Goal: Use online tool/utility

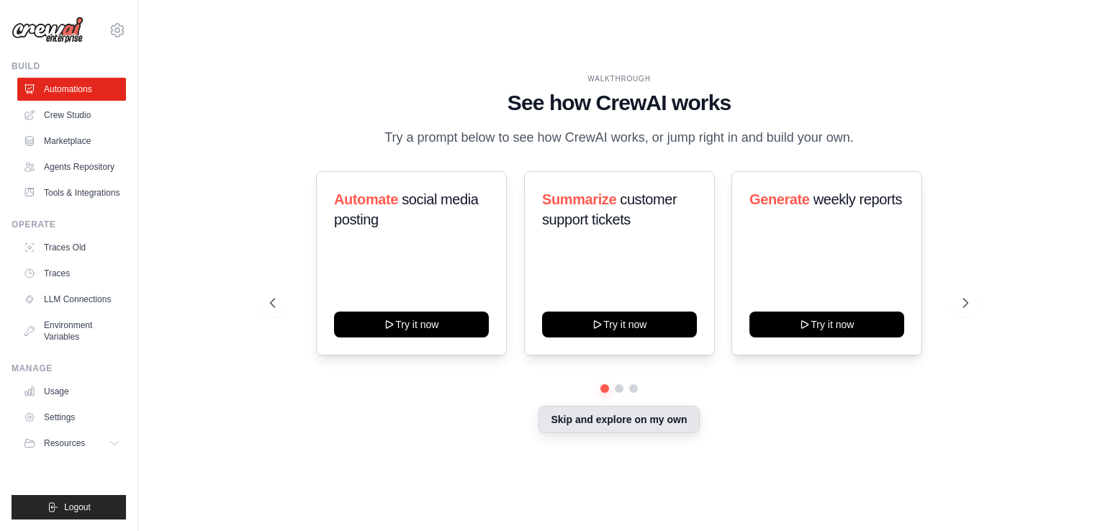
click at [634, 423] on button "Skip and explore on my own" at bounding box center [619, 419] width 161 height 27
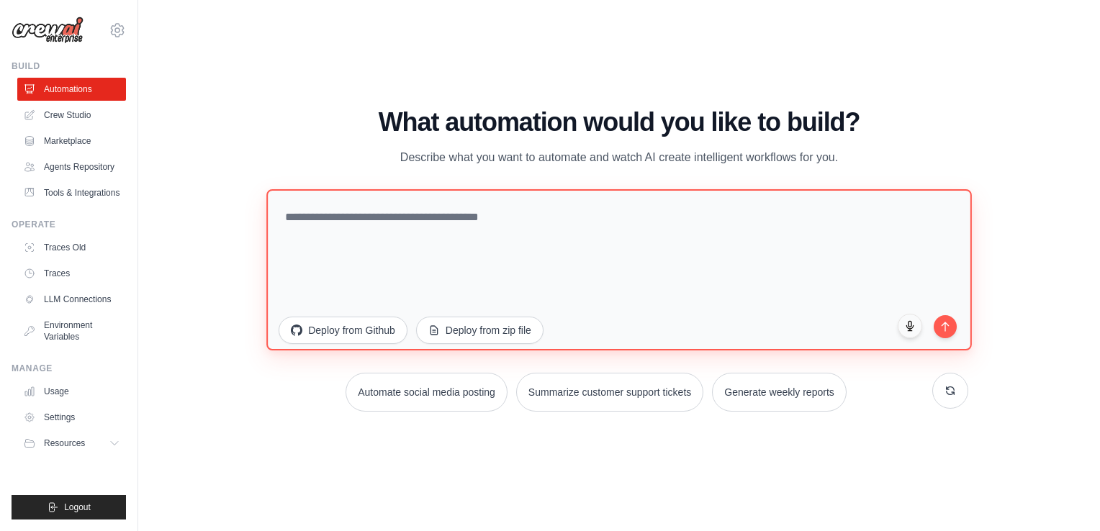
click at [312, 214] on textarea at bounding box center [618, 269] width 705 height 161
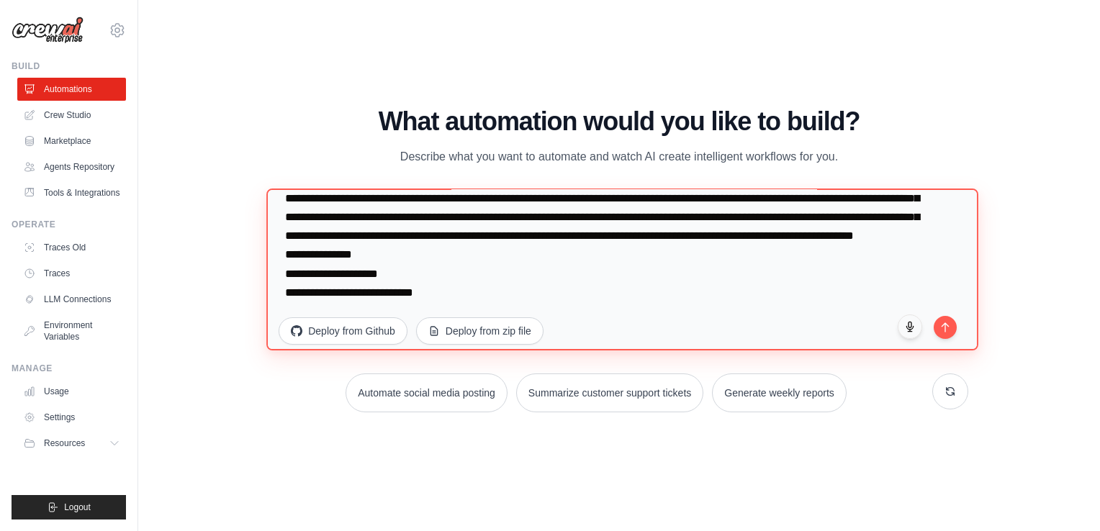
scroll to position [75, 0]
drag, startPoint x: 328, startPoint y: 294, endPoint x: 354, endPoint y: 295, distance: 26.0
click at [354, 295] on textarea "**********" at bounding box center [622, 270] width 712 height 163
click at [439, 292] on textarea "**********" at bounding box center [622, 270] width 712 height 163
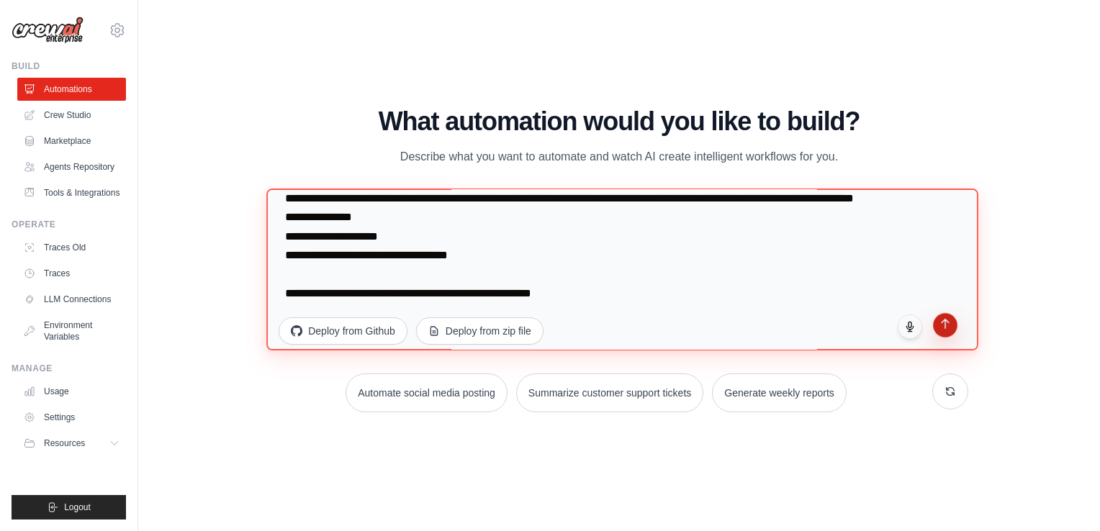
type textarea "**********"
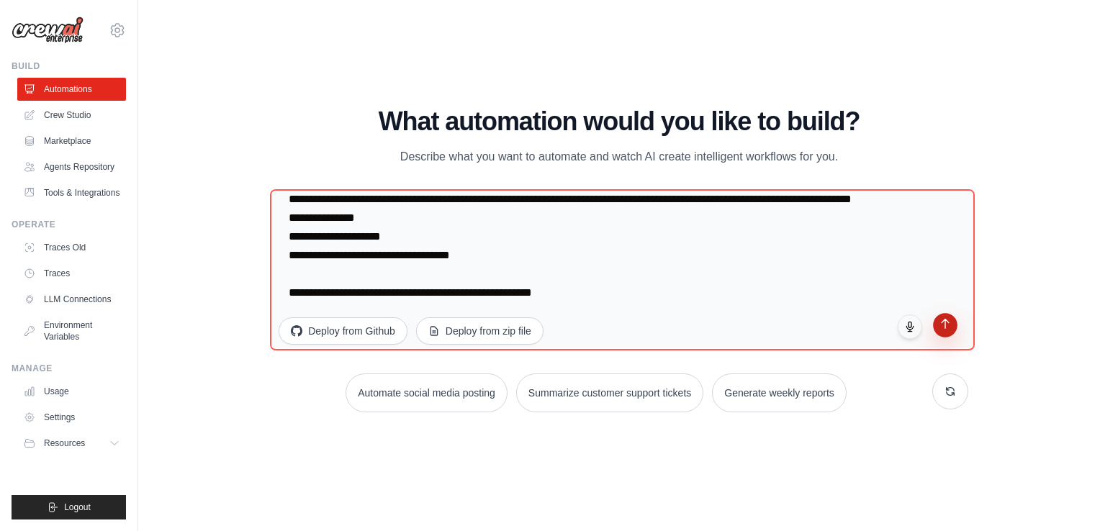
click at [945, 329] on button "submit" at bounding box center [945, 325] width 24 height 24
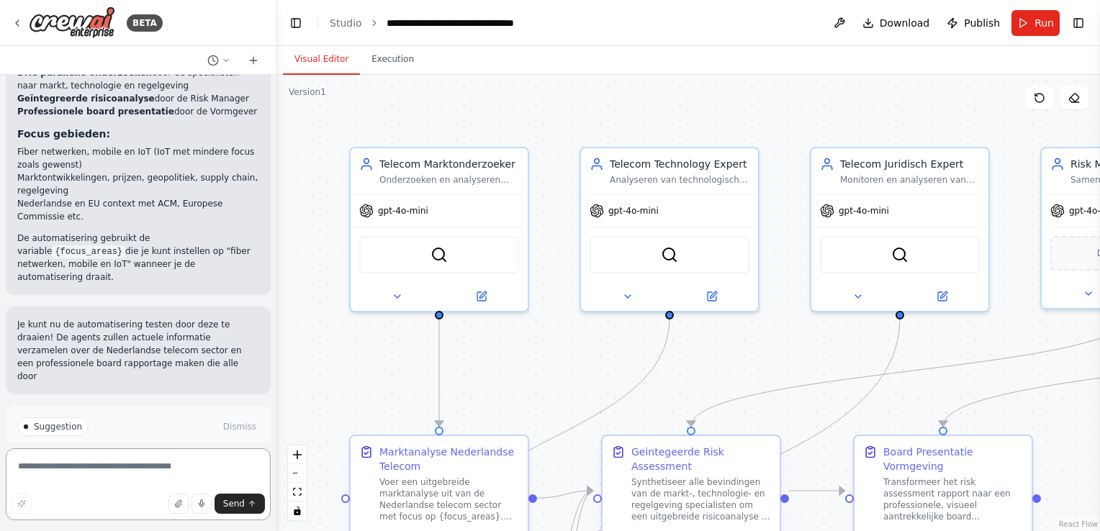
scroll to position [1471, 0]
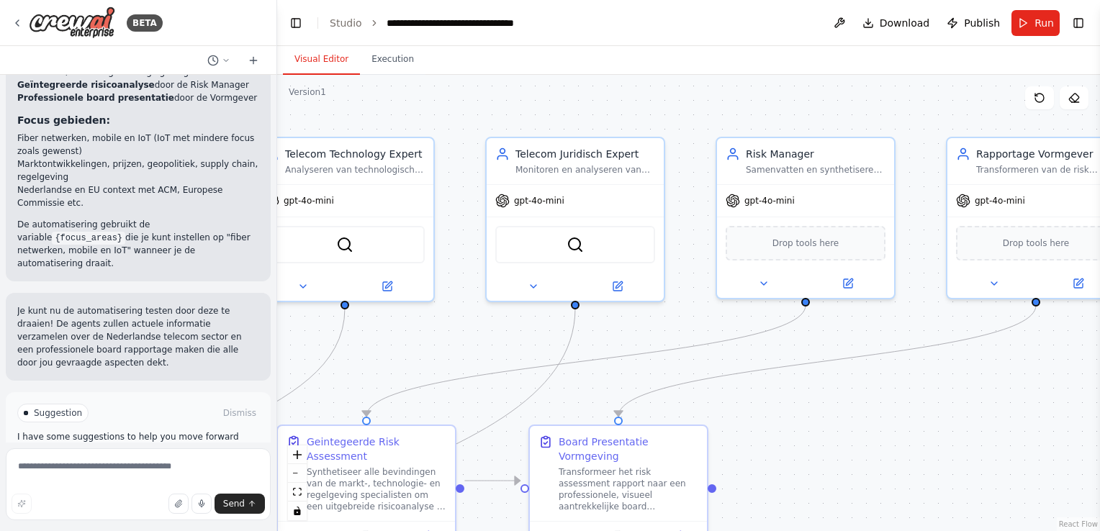
drag, startPoint x: 1058, startPoint y: 425, endPoint x: 554, endPoint y: 402, distance: 505.3
click at [580, 405] on div ".deletable-edge-delete-btn { width: 20px; height: 20px; border: 0px solid #ffff…" at bounding box center [688, 303] width 823 height 457
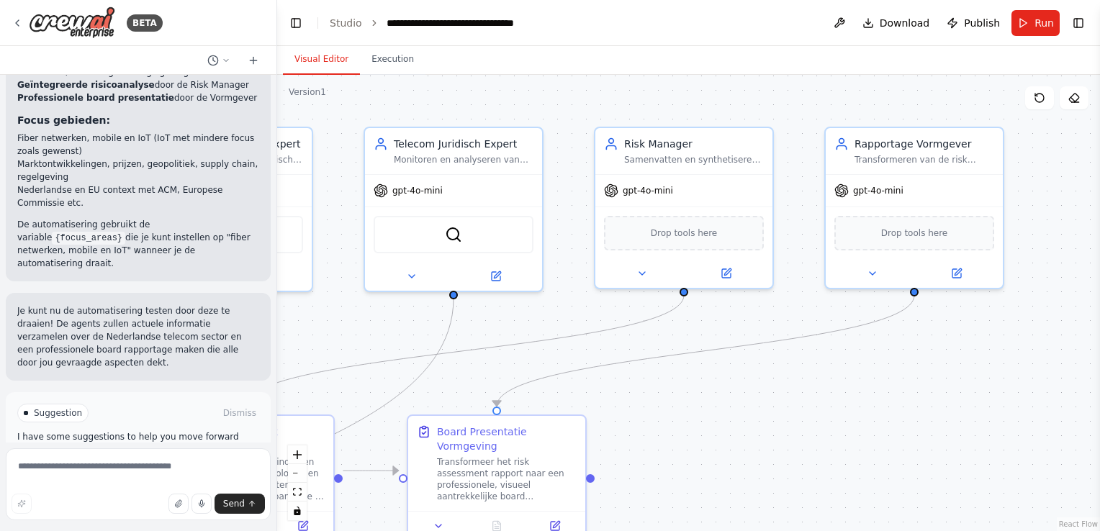
drag, startPoint x: 682, startPoint y: 398, endPoint x: 994, endPoint y: 398, distance: 312.5
click at [967, 398] on div ".deletable-edge-delete-btn { width: 20px; height: 20px; border: 0px solid #ffff…" at bounding box center [688, 303] width 823 height 457
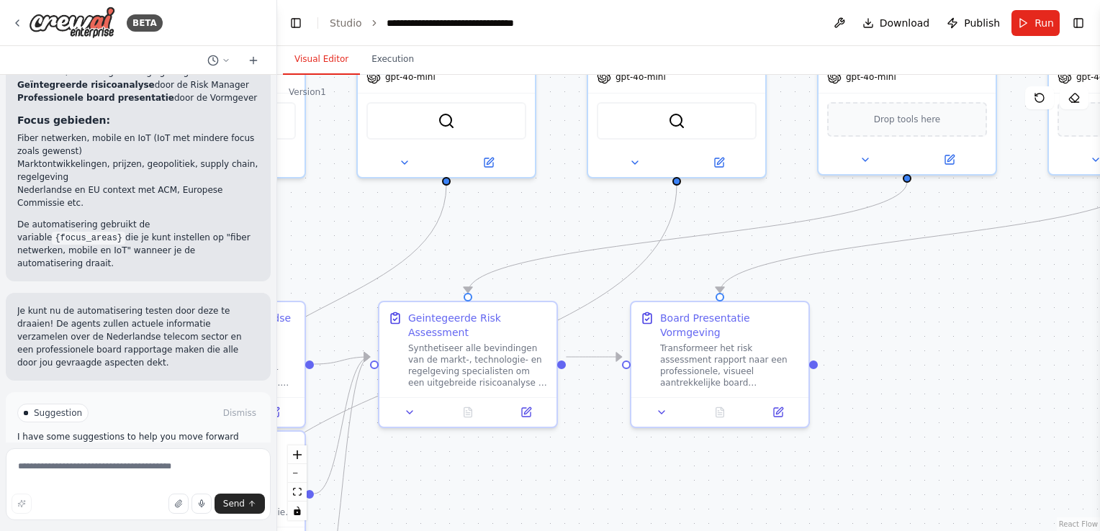
drag, startPoint x: 371, startPoint y: 324, endPoint x: 330, endPoint y: 212, distance: 119.6
click at [330, 210] on div ".deletable-edge-delete-btn { width: 20px; height: 20px; border: 0px solid #ffff…" at bounding box center [688, 303] width 823 height 457
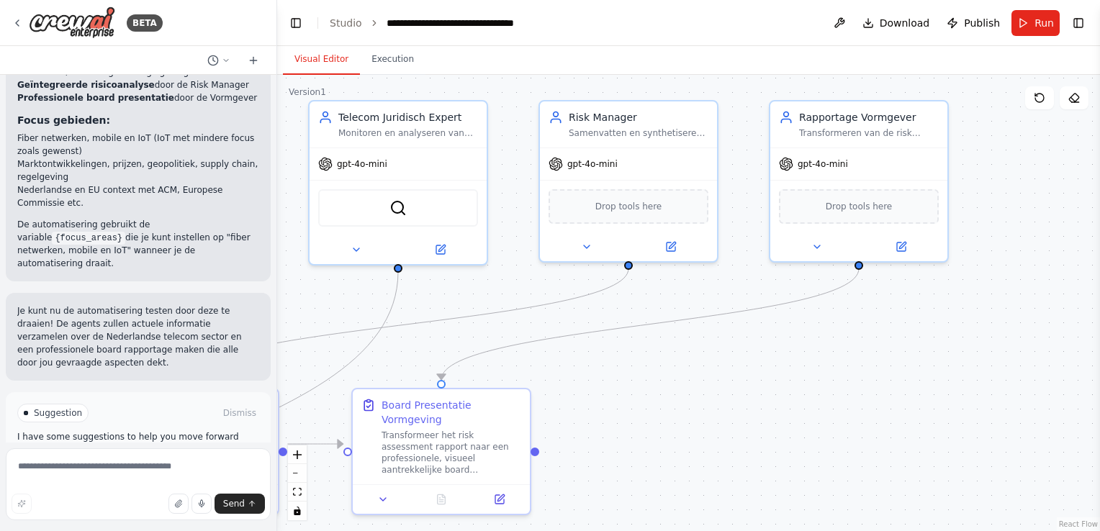
drag, startPoint x: 950, startPoint y: 324, endPoint x: 683, endPoint y: 411, distance: 281.7
click at [683, 411] on div ".deletable-edge-delete-btn { width: 20px; height: 20px; border: 0px solid #ffff…" at bounding box center [688, 303] width 823 height 457
click at [841, 164] on span "gpt-4o-mini" at bounding box center [823, 162] width 50 height 12
click at [899, 243] on icon at bounding box center [901, 244] width 9 height 9
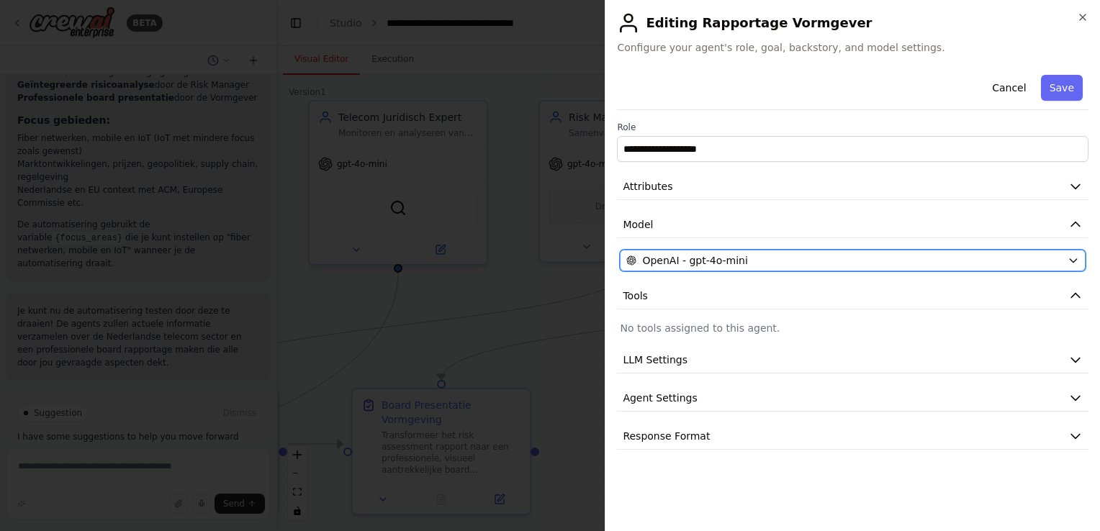
click at [1074, 261] on icon "button" at bounding box center [1073, 261] width 6 height 4
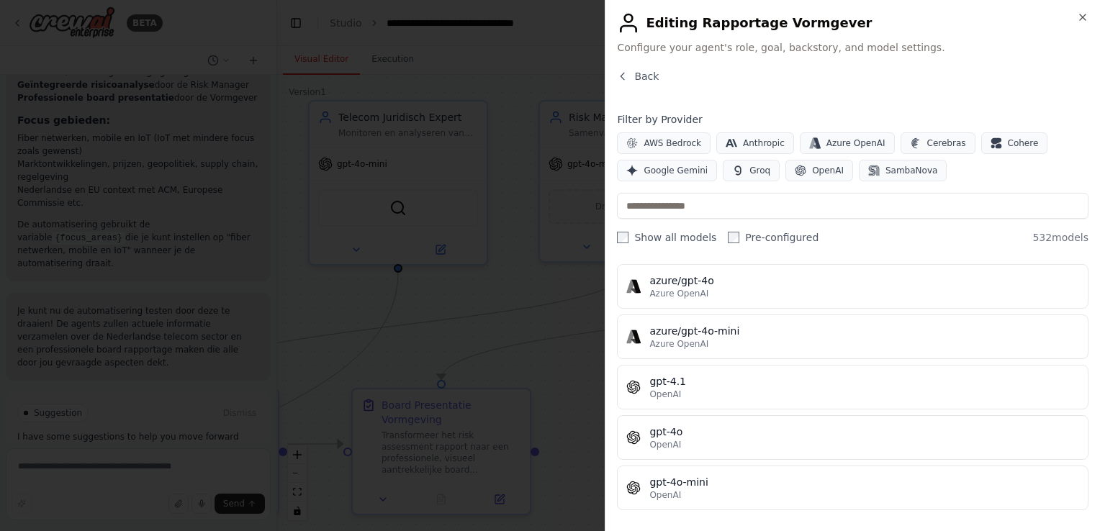
scroll to position [0, 0]
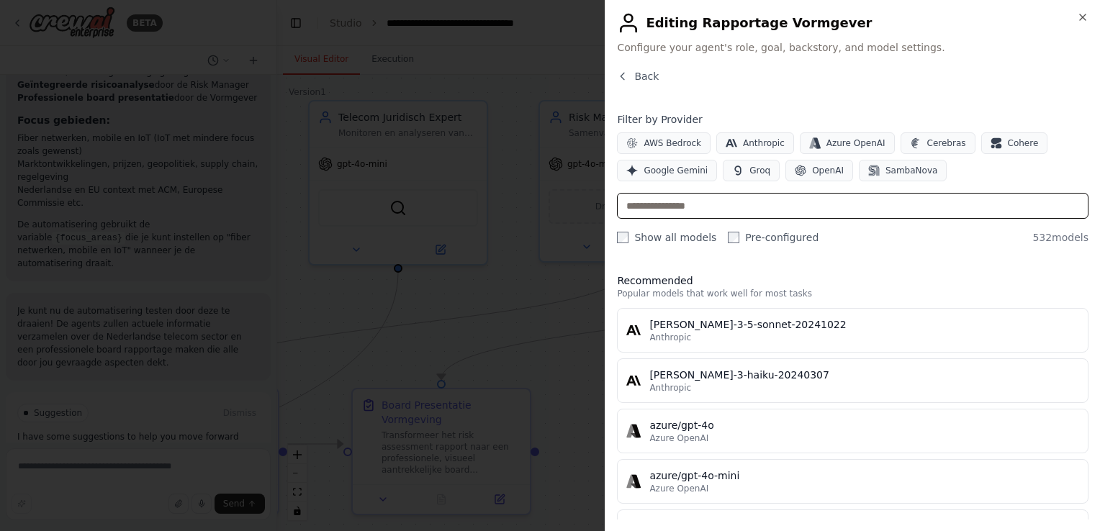
click at [688, 204] on input "text" at bounding box center [853, 206] width 472 height 26
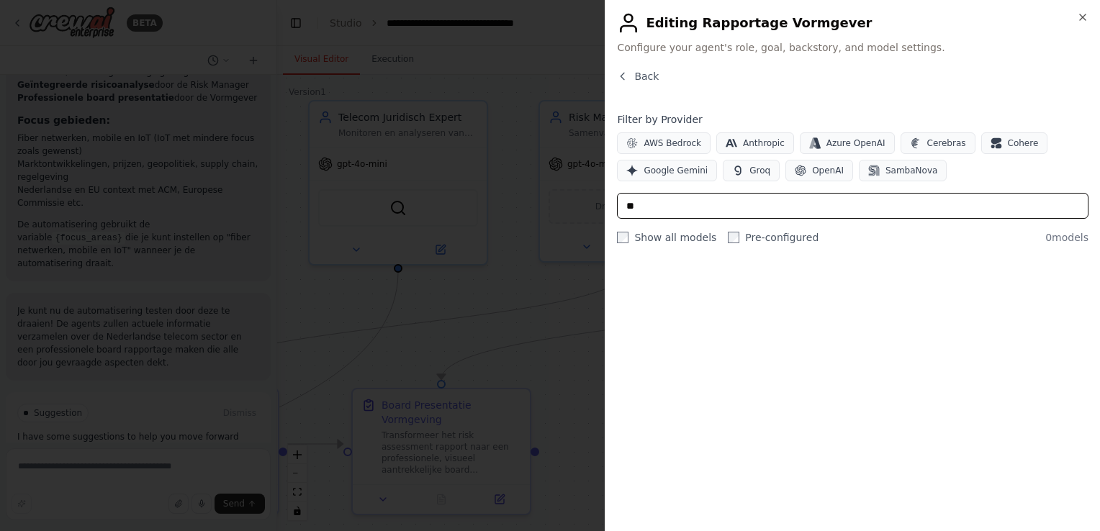
type input "*"
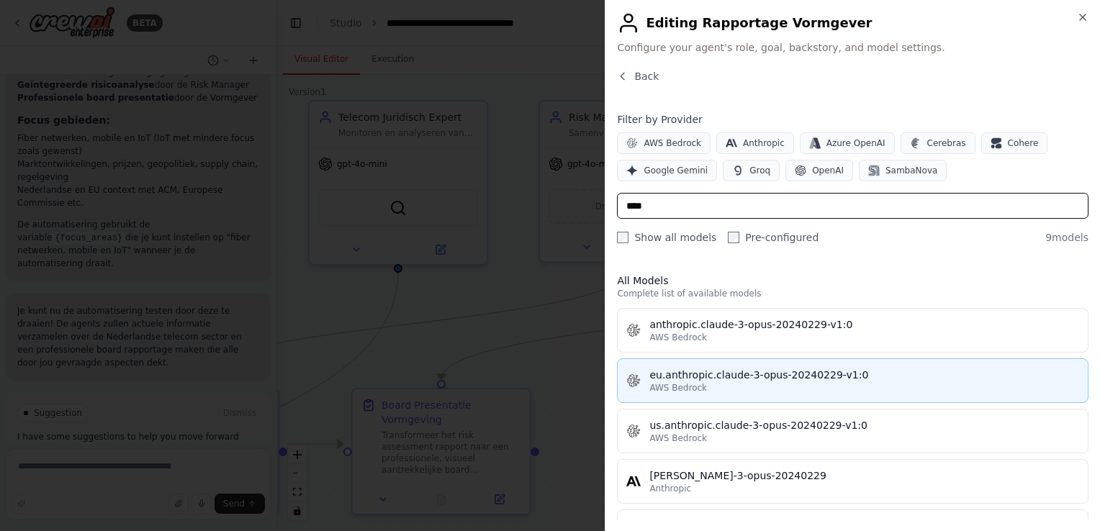
type input "****"
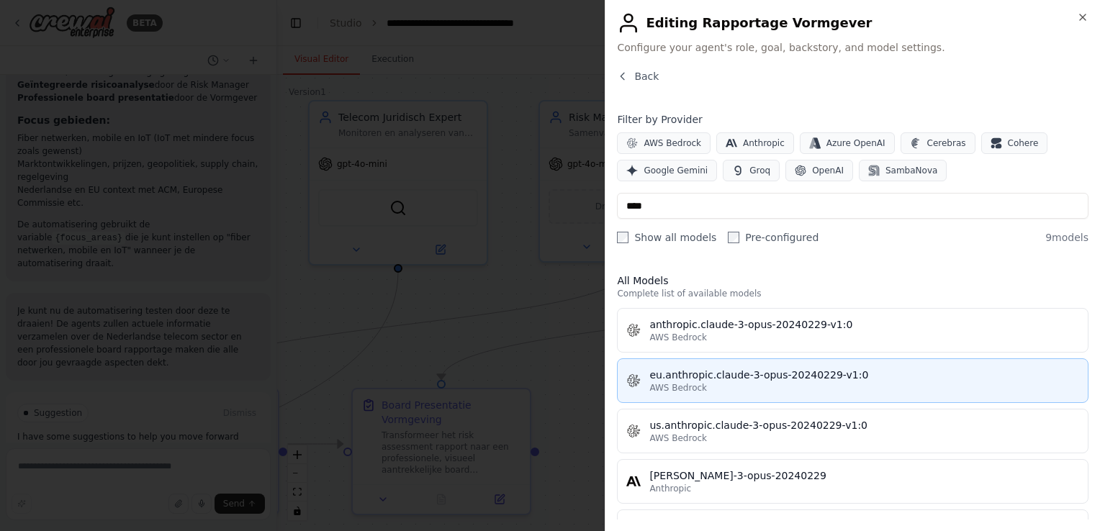
click at [749, 376] on div "eu.anthropic.claude-3-opus-20240229-v1:0" at bounding box center [864, 375] width 430 height 14
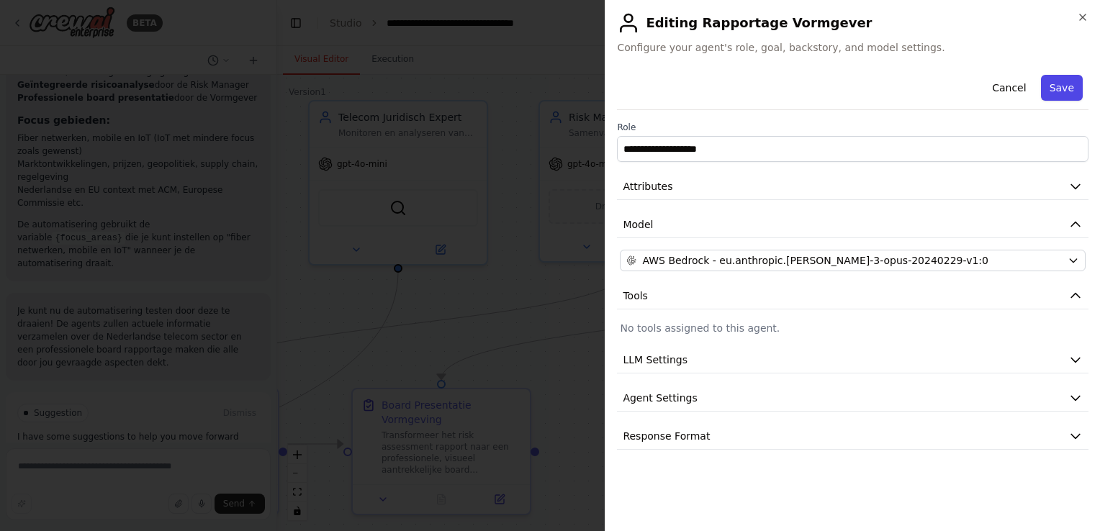
click at [1068, 87] on button "Save" at bounding box center [1062, 88] width 42 height 26
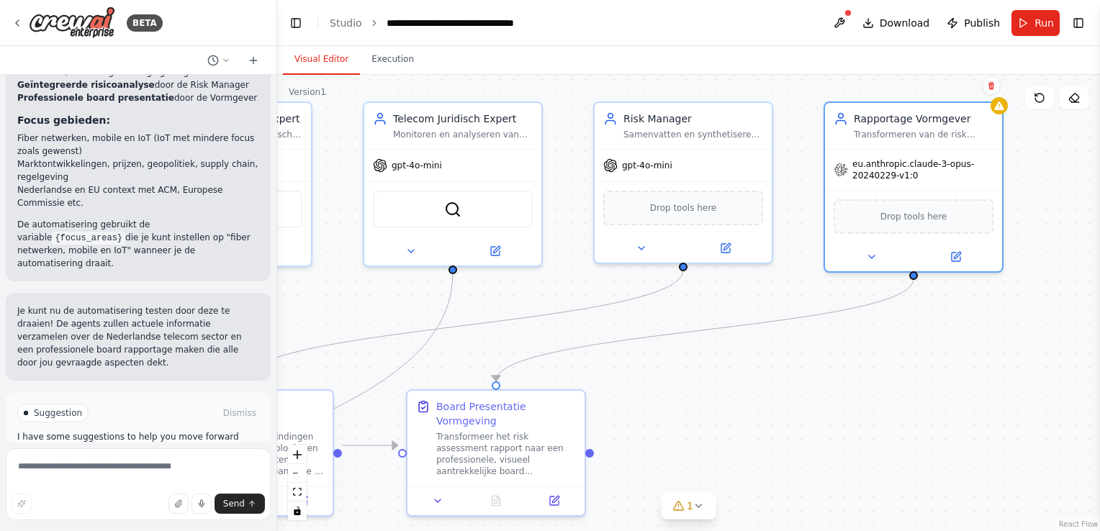
drag, startPoint x: 652, startPoint y: 400, endPoint x: 991, endPoint y: 402, distance: 339.9
click at [980, 401] on div ".deletable-edge-delete-btn { width: 20px; height: 20px; border: 0px solid #ffff…" at bounding box center [688, 303] width 823 height 457
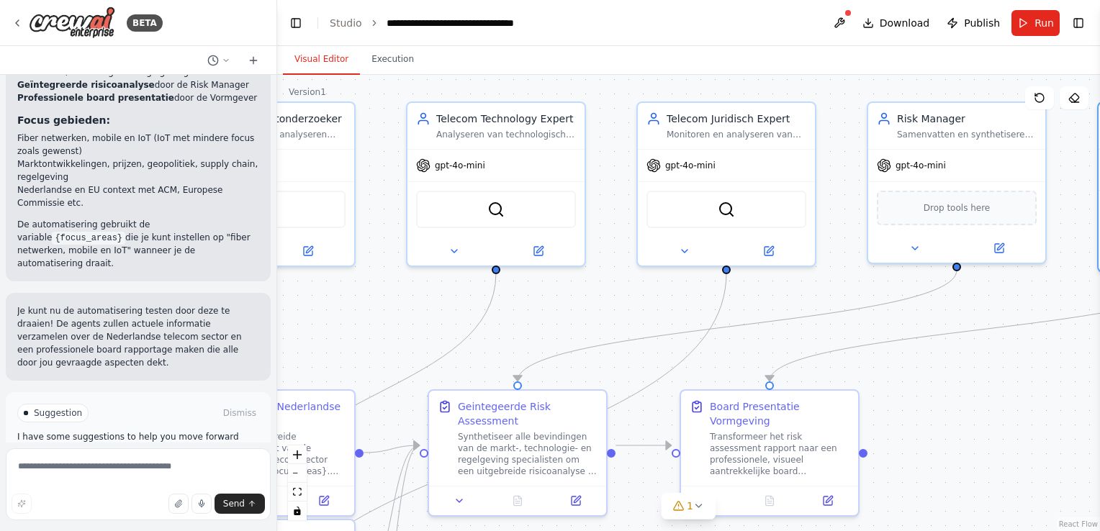
drag, startPoint x: 362, startPoint y: 310, endPoint x: 685, endPoint y: 312, distance: 323.3
click at [660, 312] on div ".deletable-edge-delete-btn { width: 20px; height: 20px; border: 0px solid #ffff…" at bounding box center [688, 303] width 823 height 457
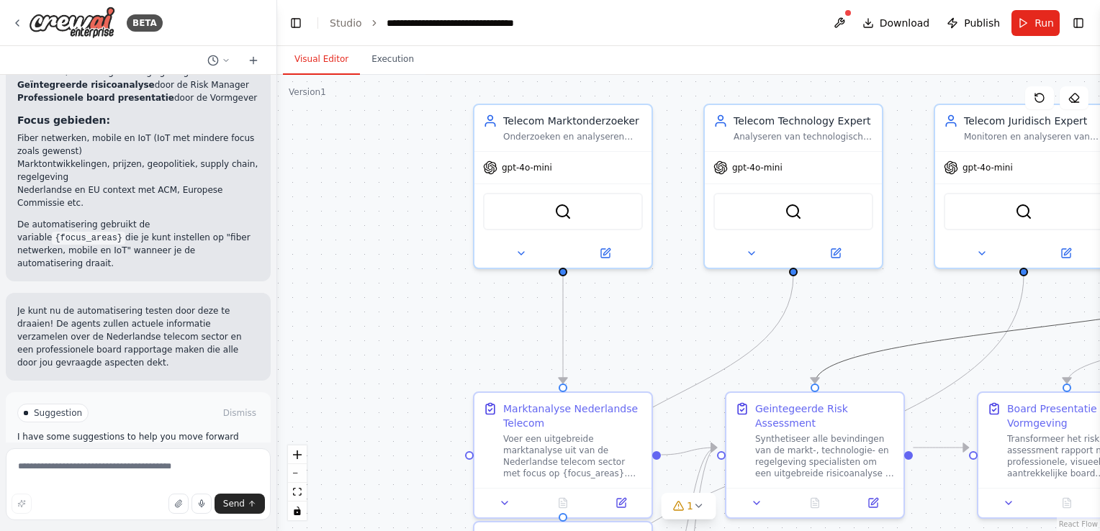
drag, startPoint x: 799, startPoint y: 333, endPoint x: 607, endPoint y: 333, distance: 192.3
click at [613, 333] on div ".deletable-edge-delete-btn { width: 20px; height: 20px; border: 0px solid #ffff…" at bounding box center [688, 303] width 823 height 457
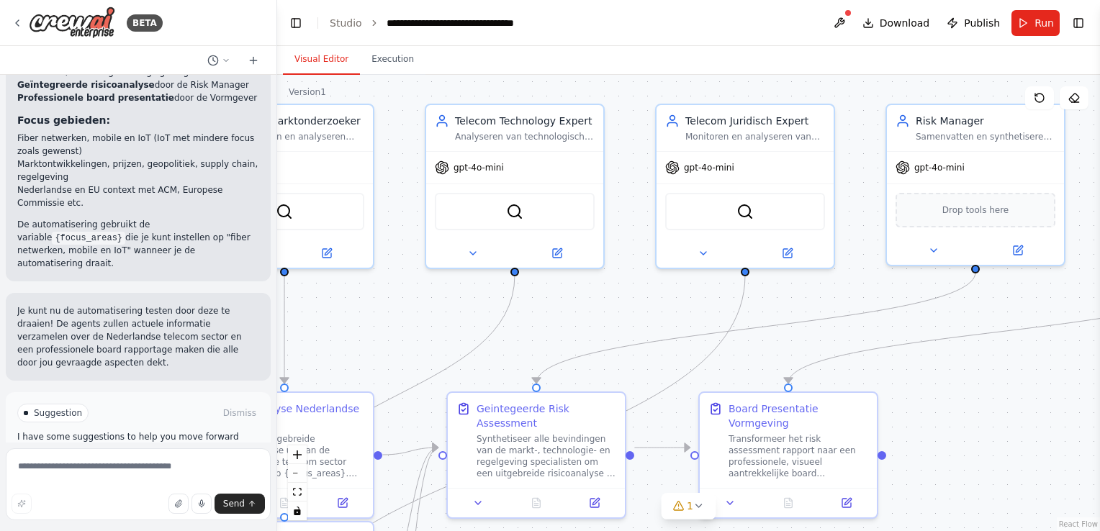
drag, startPoint x: 890, startPoint y: 315, endPoint x: 464, endPoint y: 305, distance: 426.4
click at [483, 308] on div ".deletable-edge-delete-btn { width: 20px; height: 20px; border: 0px solid #ffff…" at bounding box center [688, 303] width 823 height 457
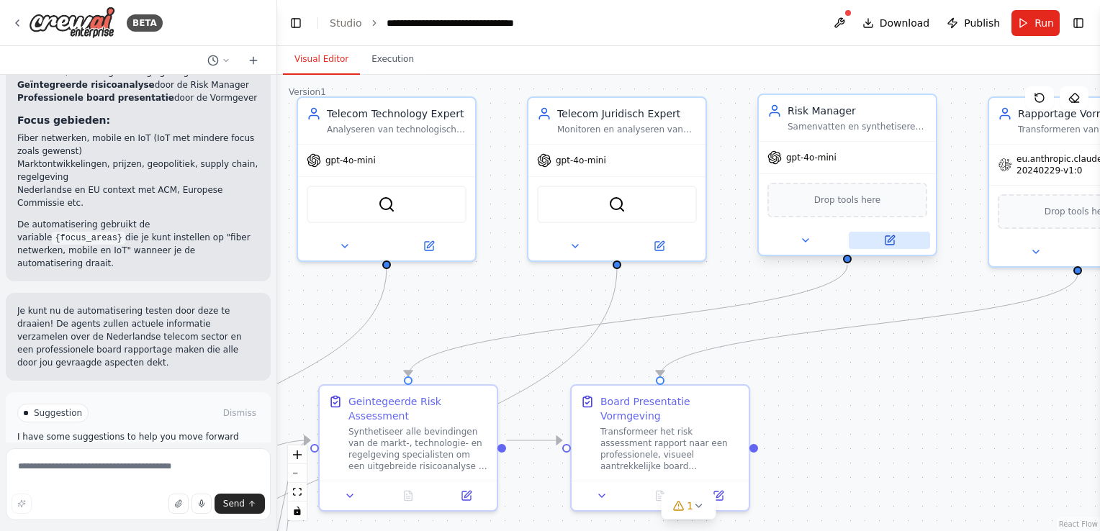
click at [890, 240] on icon at bounding box center [890, 240] width 9 height 9
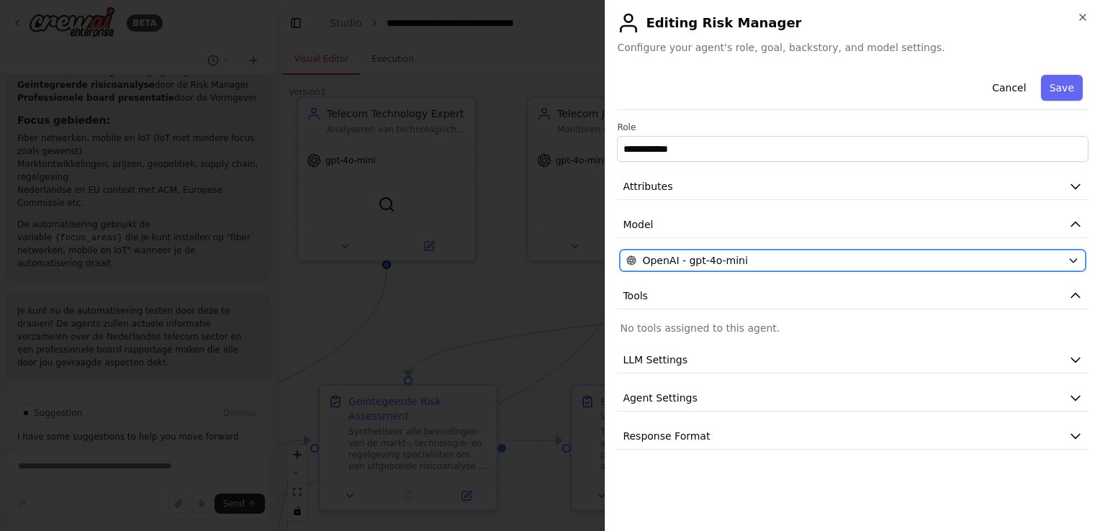
click at [1072, 261] on icon "button" at bounding box center [1073, 261] width 6 height 4
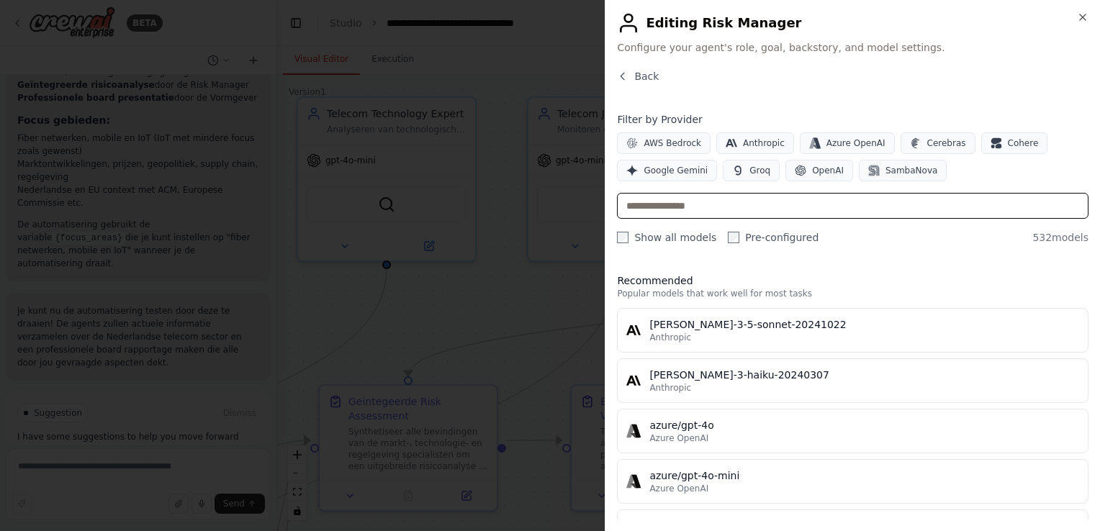
click at [691, 205] on input "text" at bounding box center [853, 206] width 472 height 26
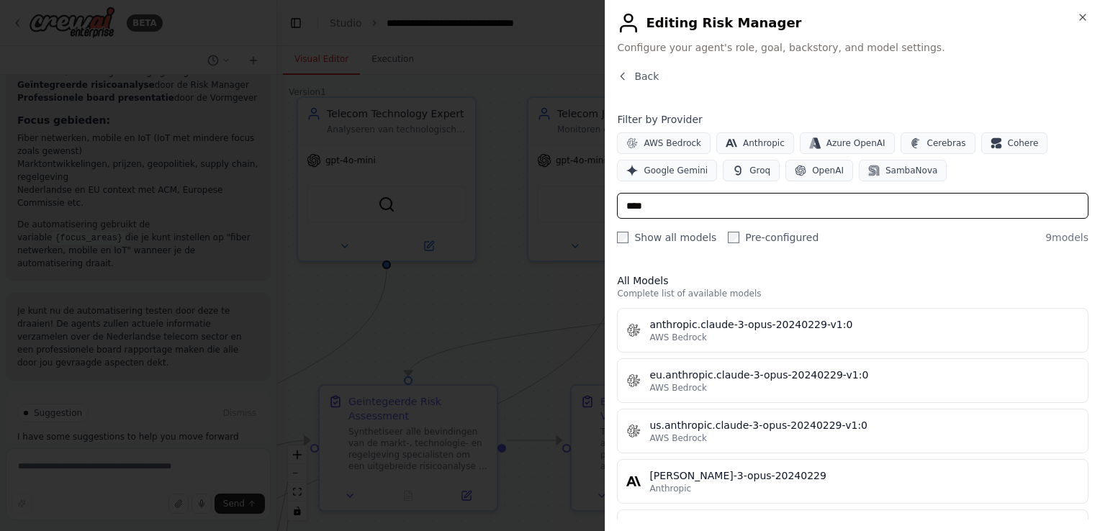
type input "****"
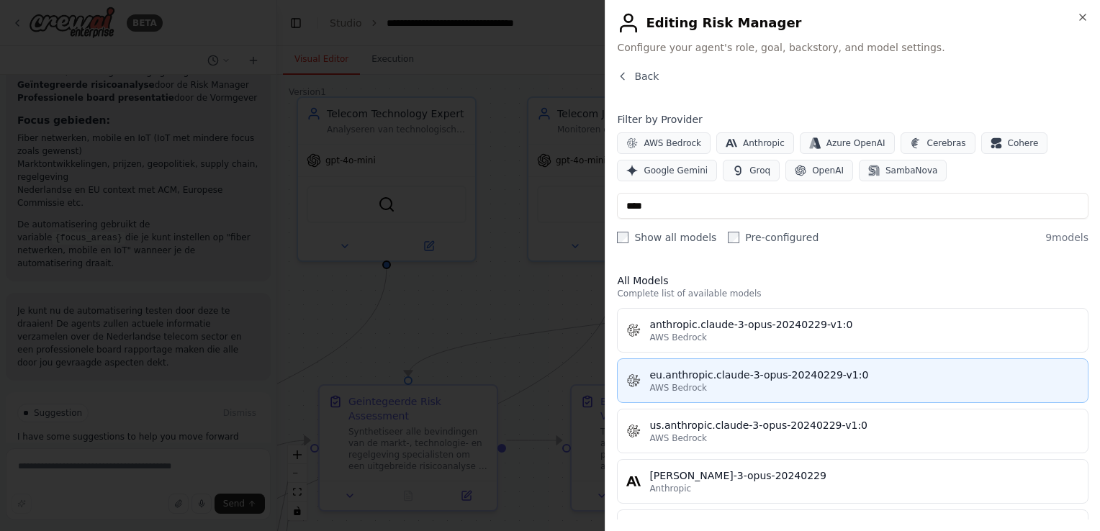
click at [714, 374] on div "eu.anthropic.claude-3-opus-20240229-v1:0" at bounding box center [864, 375] width 430 height 14
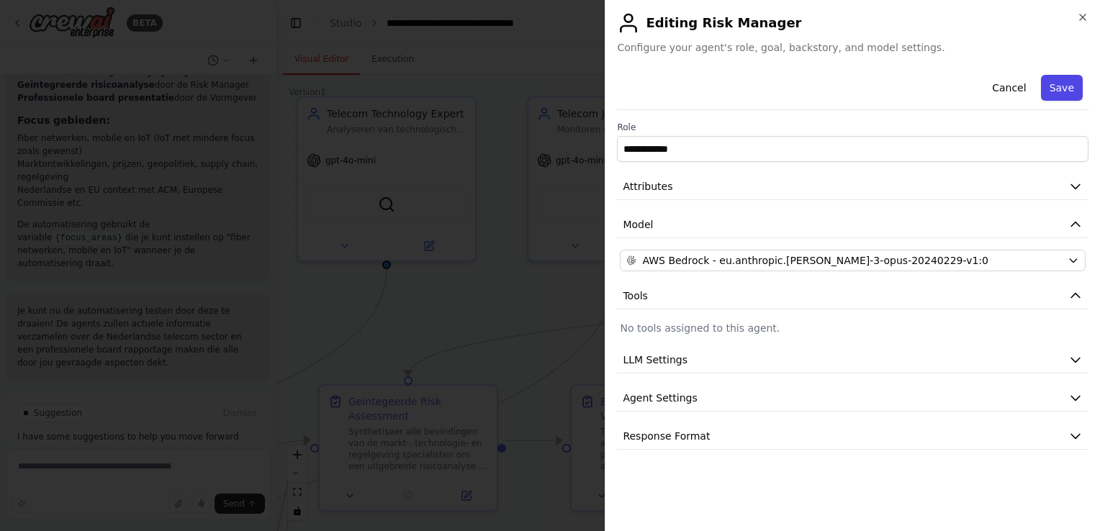
click at [1066, 88] on button "Save" at bounding box center [1062, 88] width 42 height 26
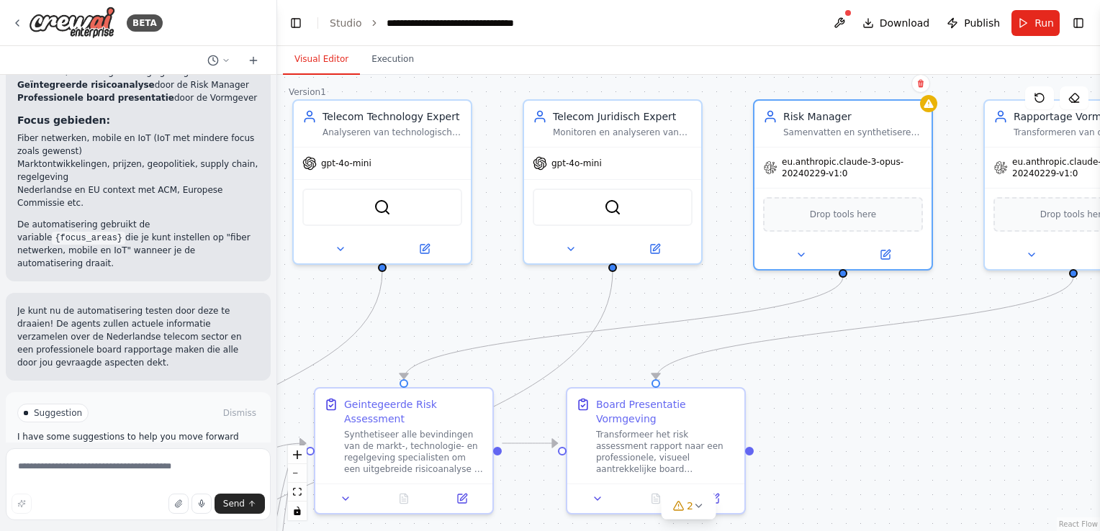
drag, startPoint x: 970, startPoint y: 418, endPoint x: 678, endPoint y: 403, distance: 292.0
click at [681, 403] on div ".deletable-edge-delete-btn { width: 20px; height: 20px; border: 0px solid #ffff…" at bounding box center [688, 303] width 823 height 457
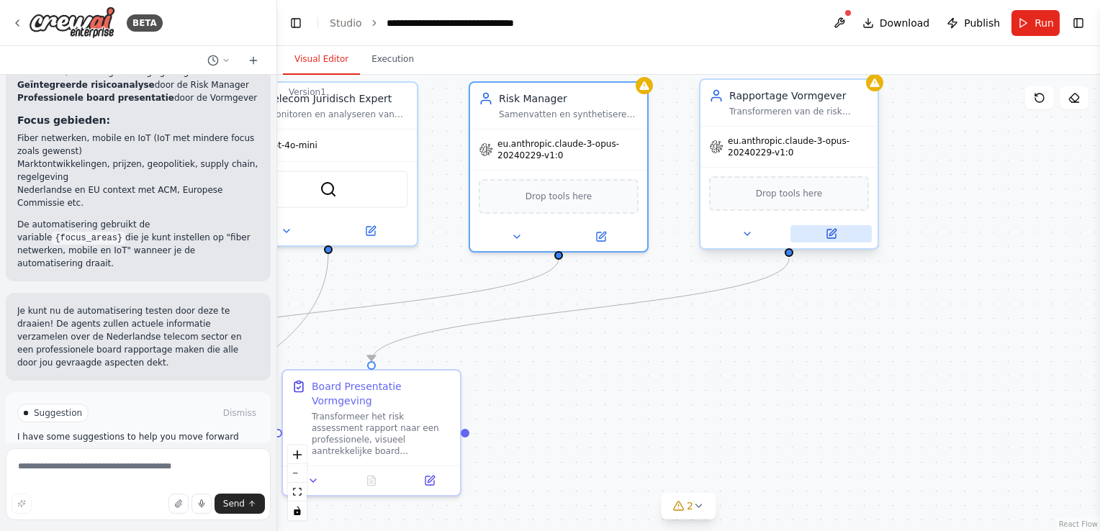
click at [834, 237] on icon at bounding box center [831, 234] width 9 height 9
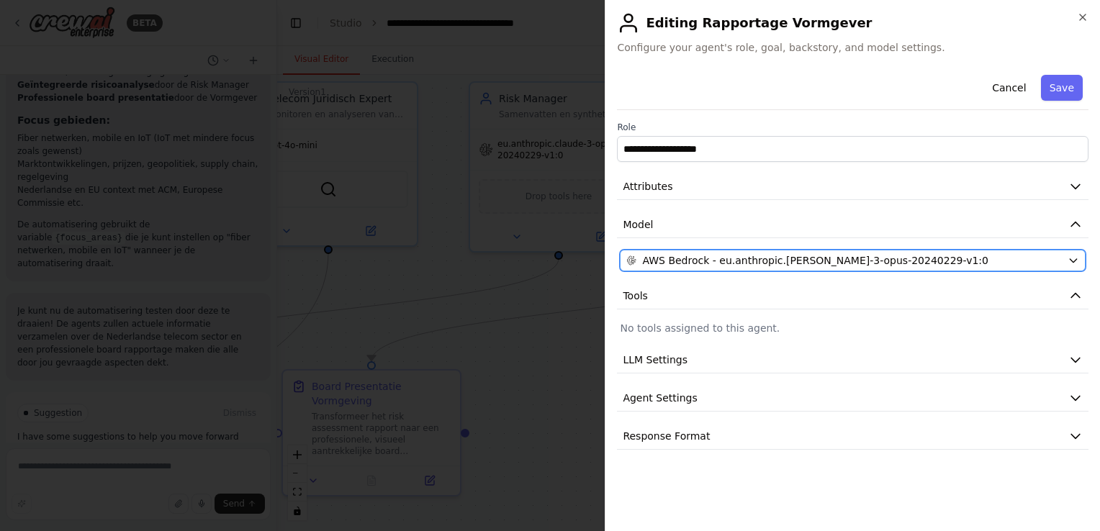
click at [1074, 260] on icon "button" at bounding box center [1074, 261] width 12 height 12
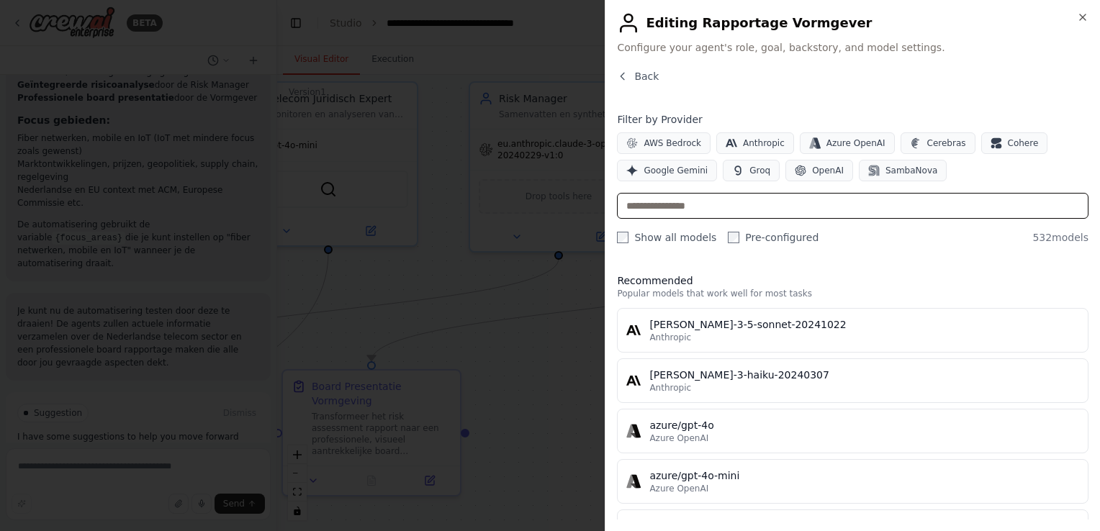
click at [706, 209] on input "text" at bounding box center [853, 206] width 472 height 26
type input "*"
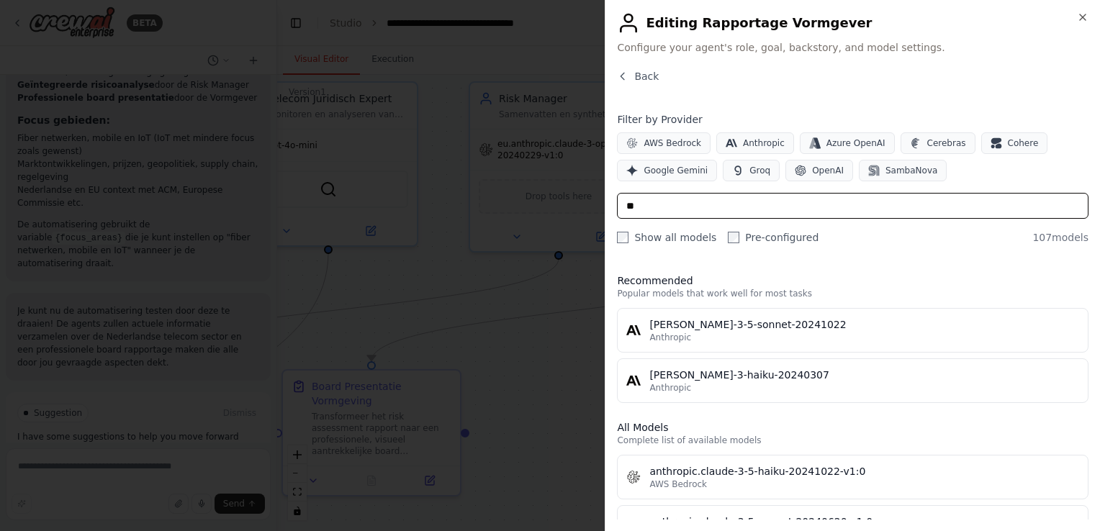
type input "*"
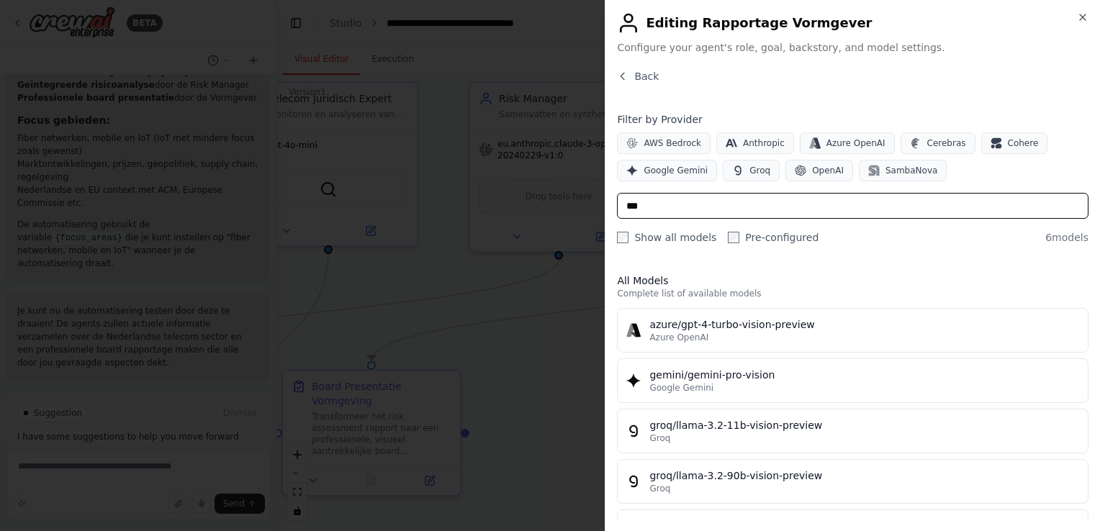
type input "***"
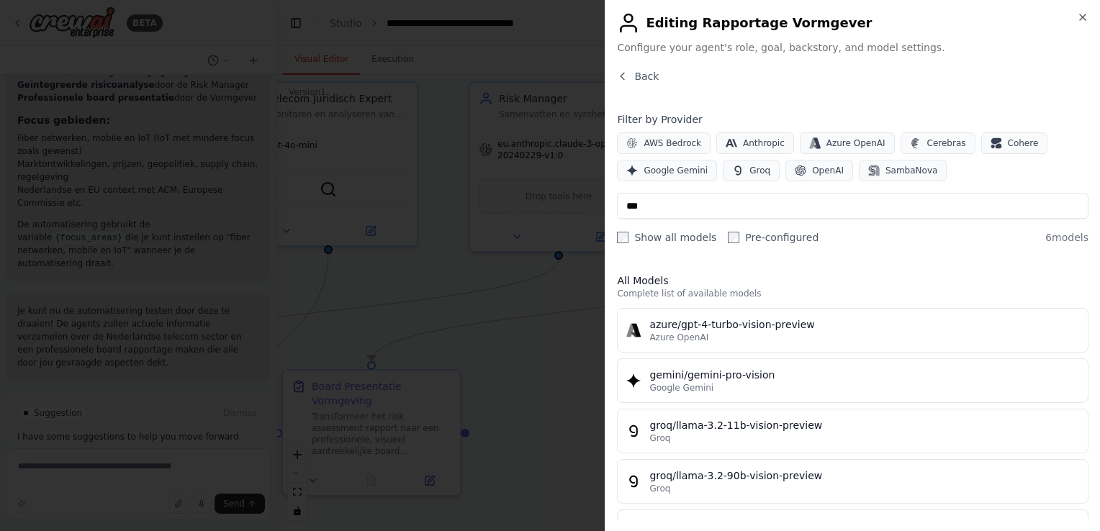
click at [1051, 177] on div "AWS Bedrock Anthropic Azure OpenAI Cerebras Cohere Google Gemini Groq OpenAI Sa…" at bounding box center [853, 156] width 472 height 49
click at [1081, 17] on icon "button" at bounding box center [1083, 18] width 12 height 12
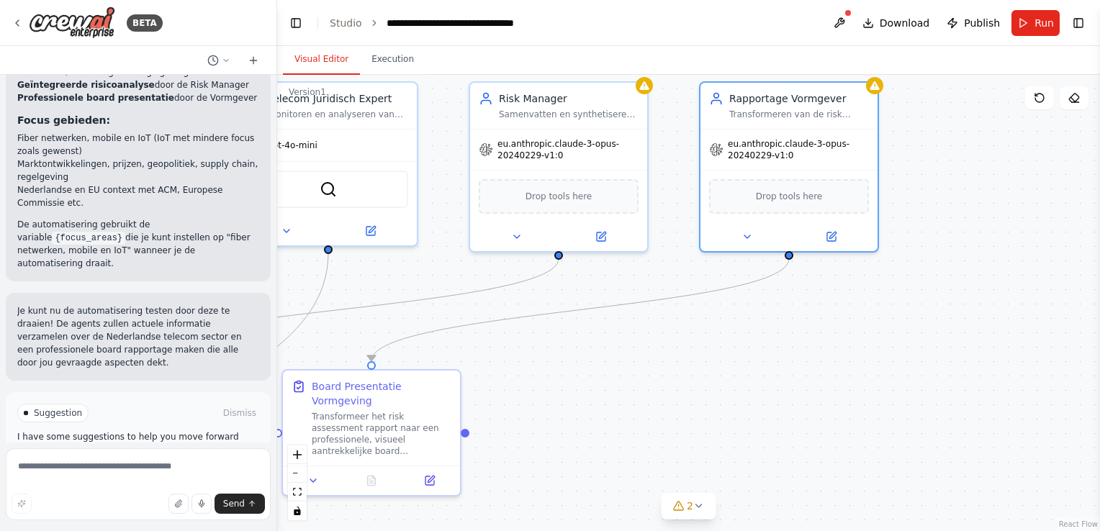
click at [133, 469] on span "Run Automation" at bounding box center [145, 475] width 70 height 12
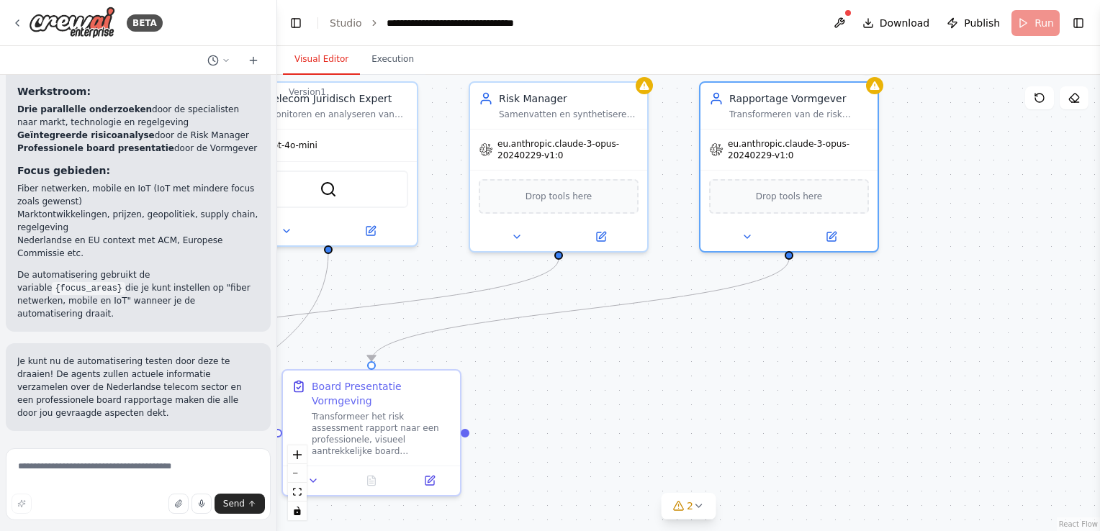
scroll to position [1354, 0]
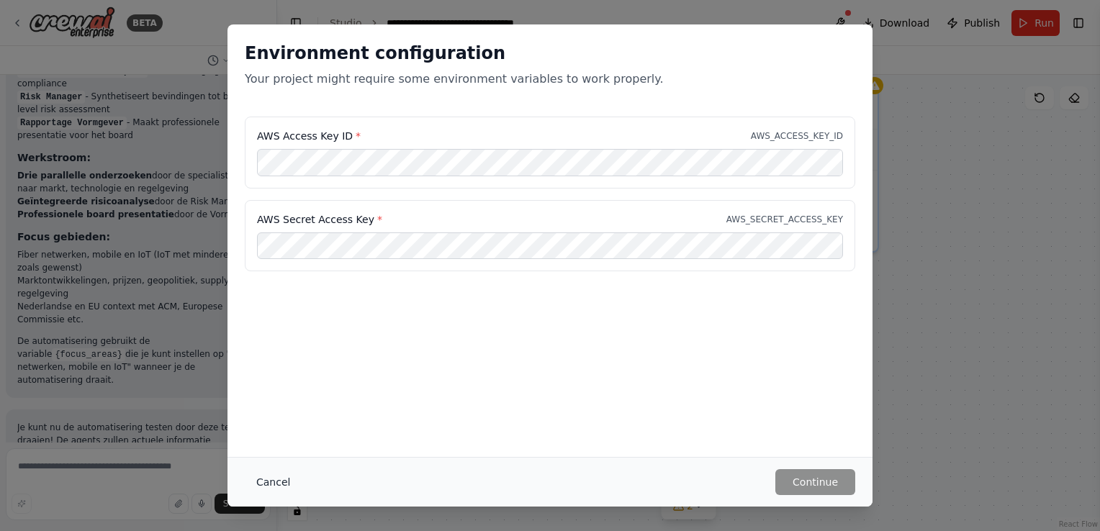
click at [272, 485] on button "Cancel" at bounding box center [273, 482] width 57 height 26
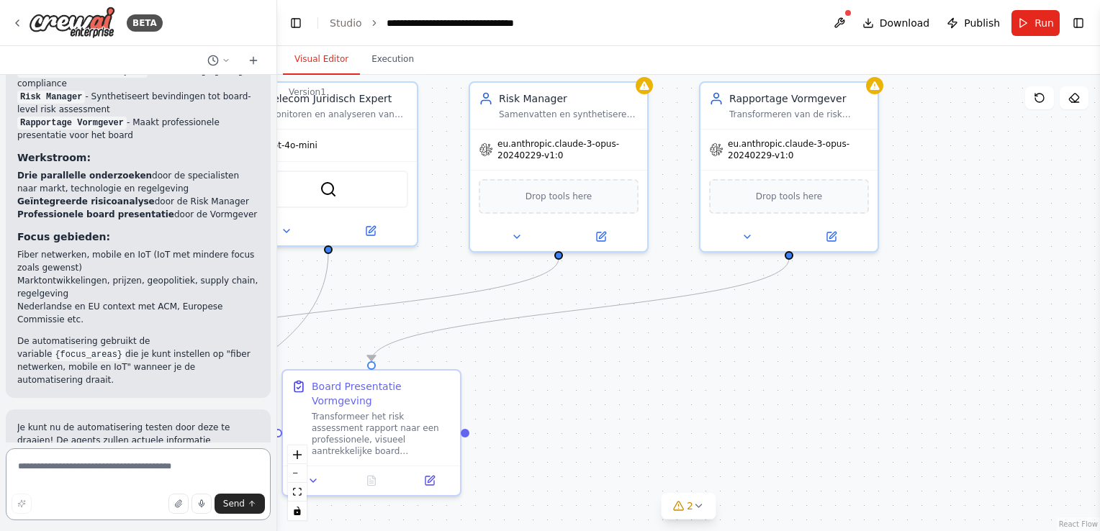
click at [64, 471] on textarea at bounding box center [138, 485] width 265 height 72
type textarea "*"
type textarea "**********"
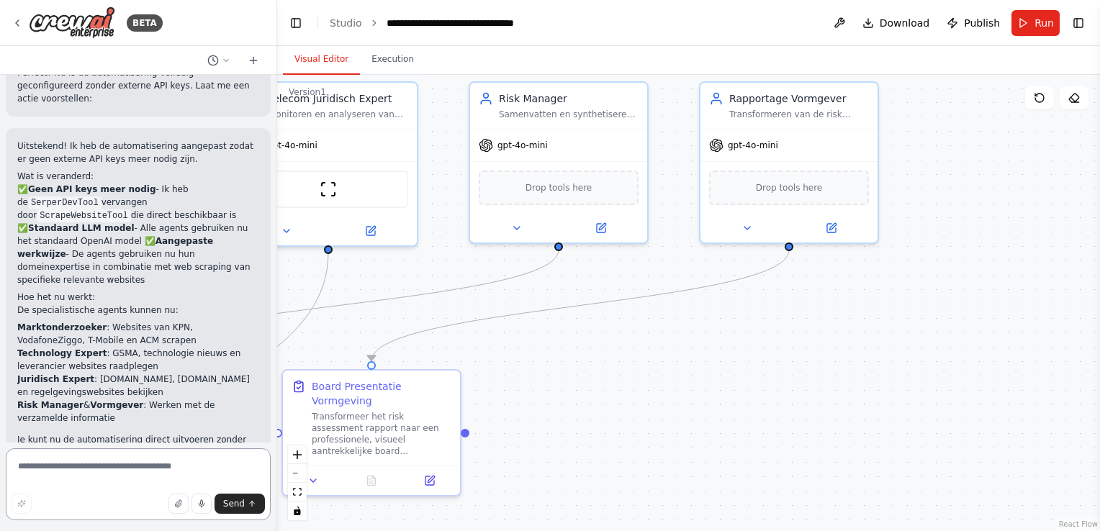
scroll to position [3147, 0]
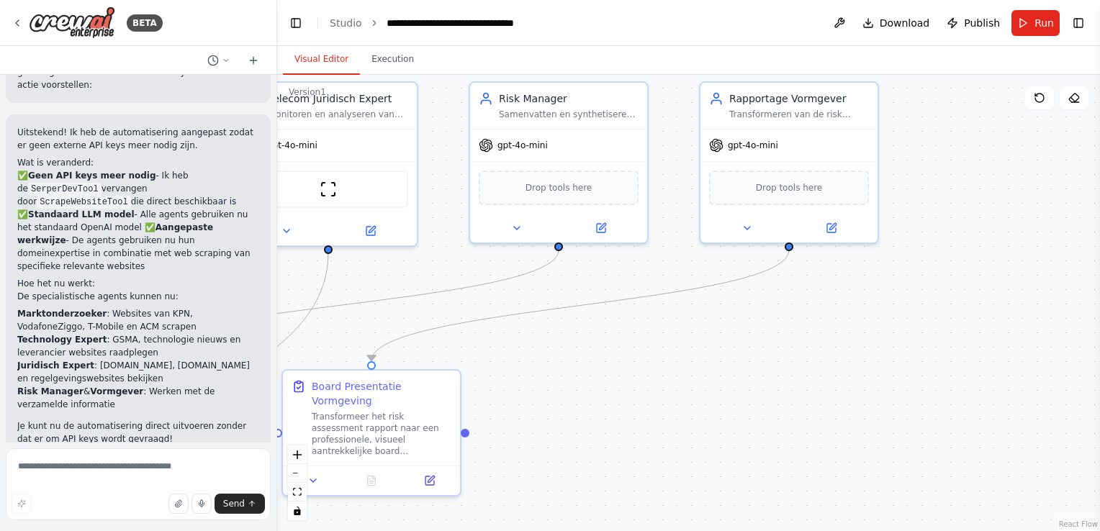
click at [40, 484] on span "Suggestion" at bounding box center [58, 490] width 48 height 12
click at [26, 487] on div at bounding box center [26, 489] width 4 height 4
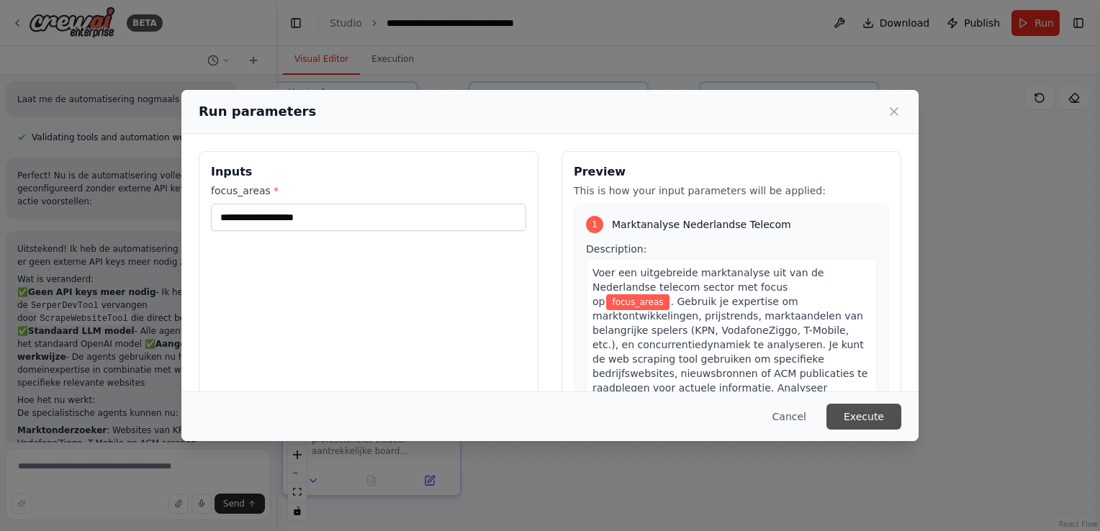
click at [865, 415] on button "Execute" at bounding box center [864, 417] width 75 height 26
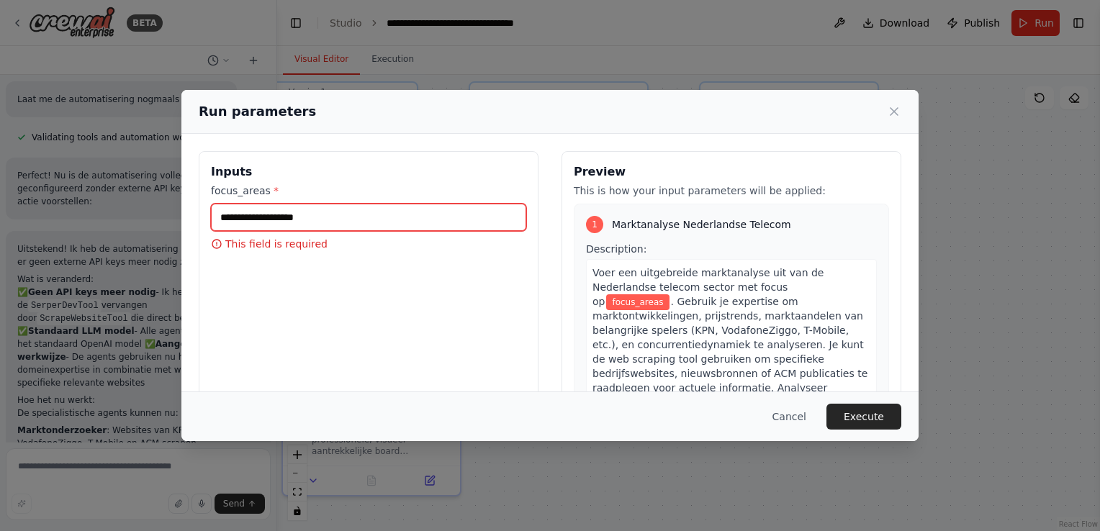
click at [243, 218] on input "focus_areas *" at bounding box center [368, 217] width 315 height 27
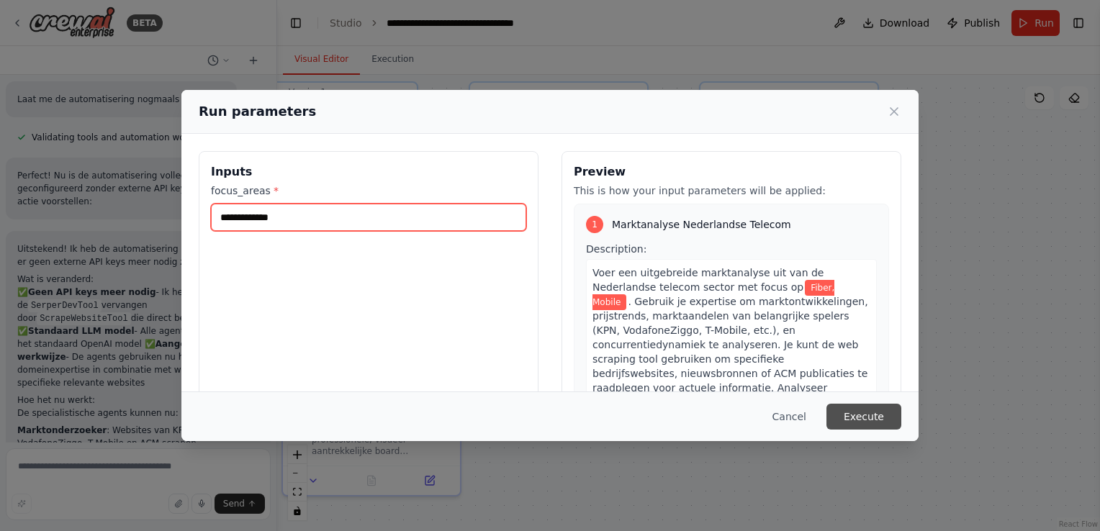
type input "**********"
click at [857, 416] on button "Execute" at bounding box center [864, 417] width 75 height 26
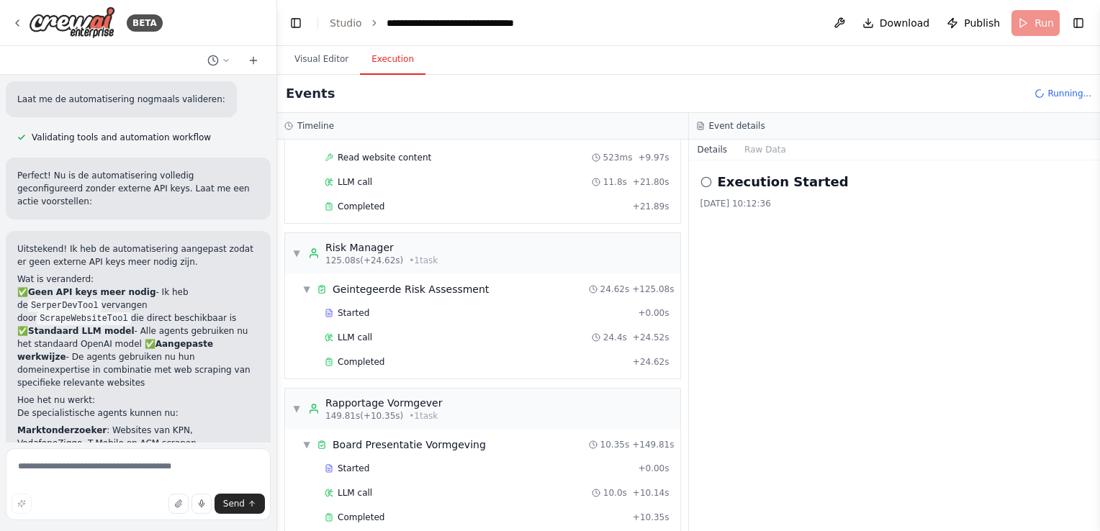
scroll to position [3147, 0]
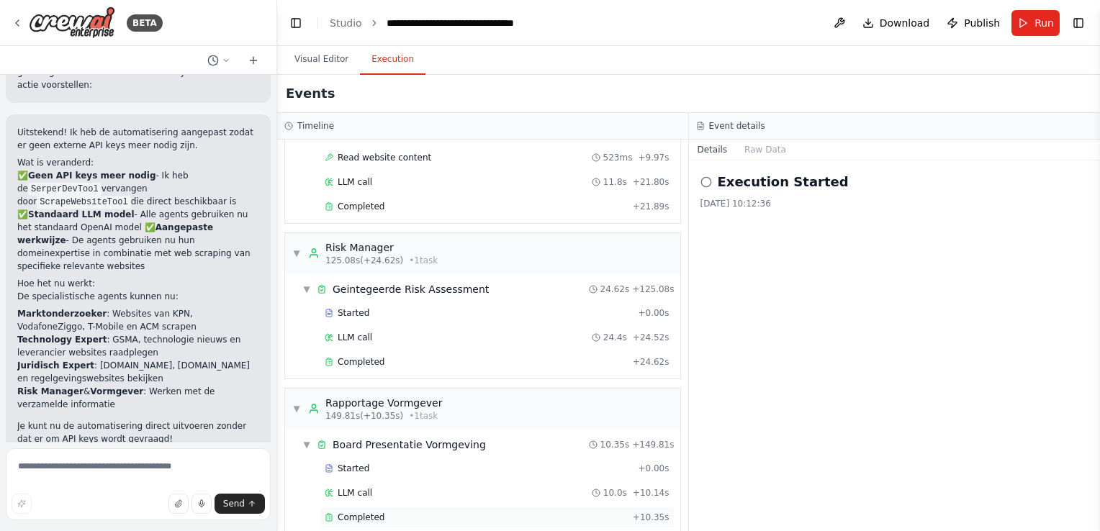
click at [369, 512] on span "Completed" at bounding box center [361, 518] width 47 height 12
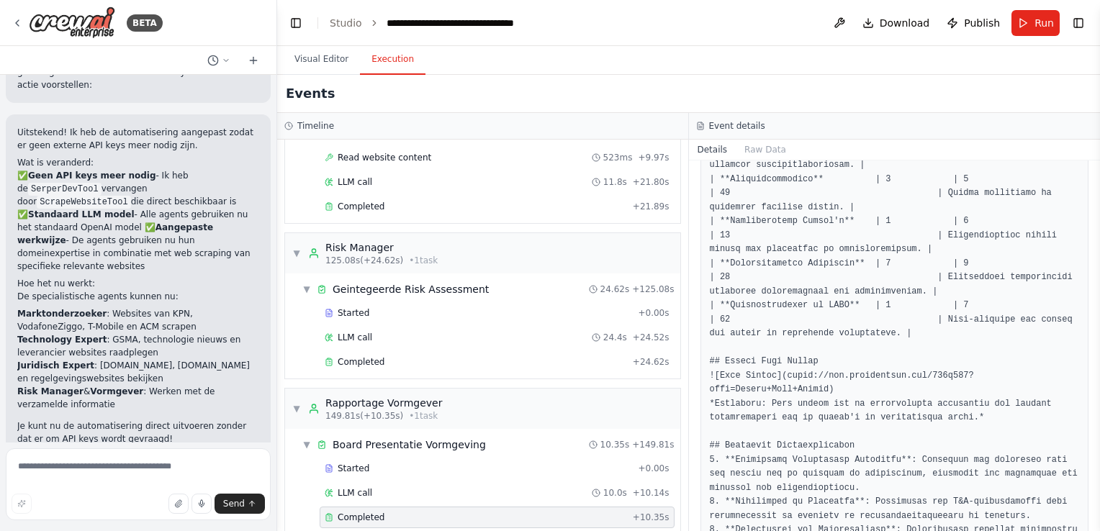
scroll to position [576, 0]
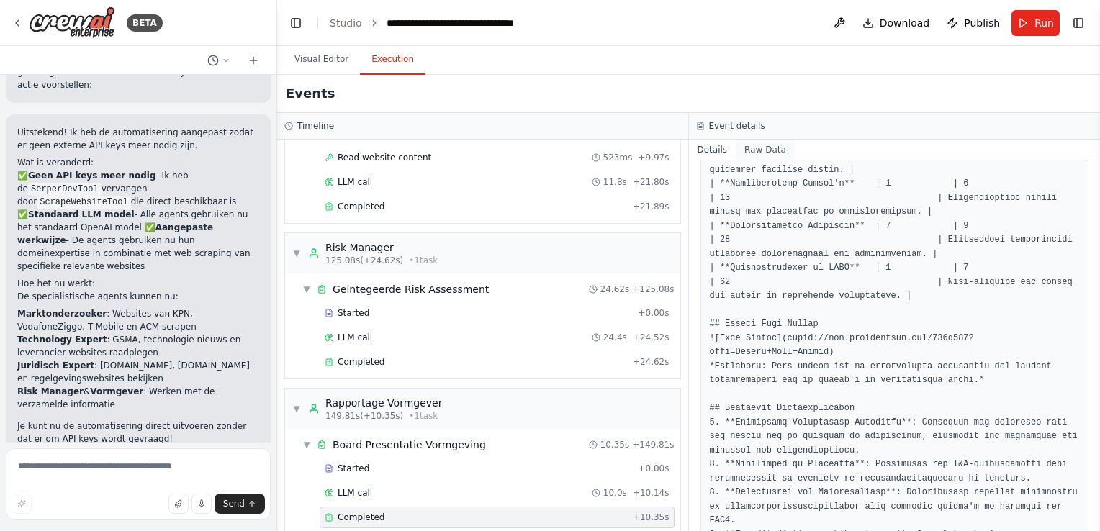
click at [752, 148] on button "Raw Data" at bounding box center [765, 150] width 59 height 20
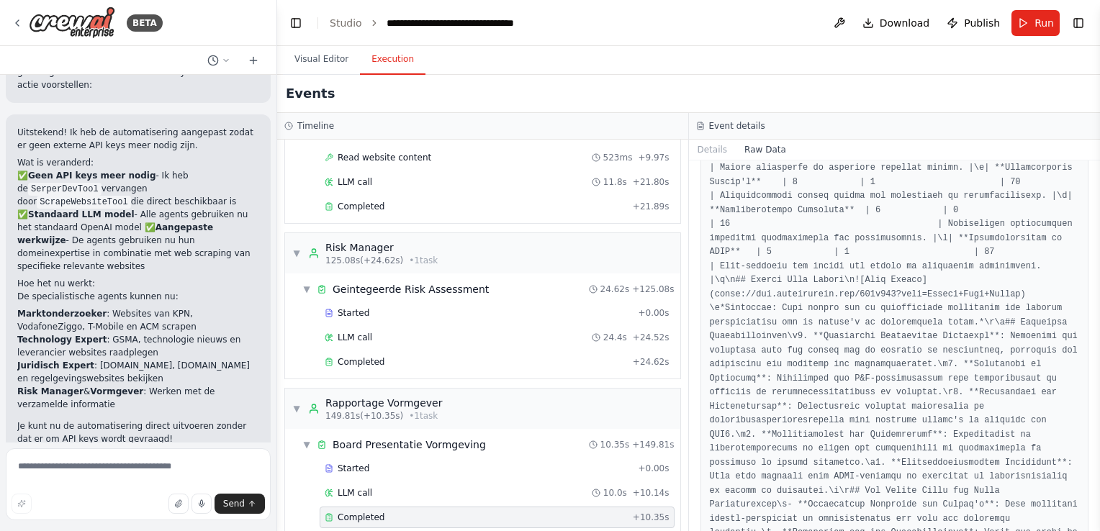
scroll to position [648, 0]
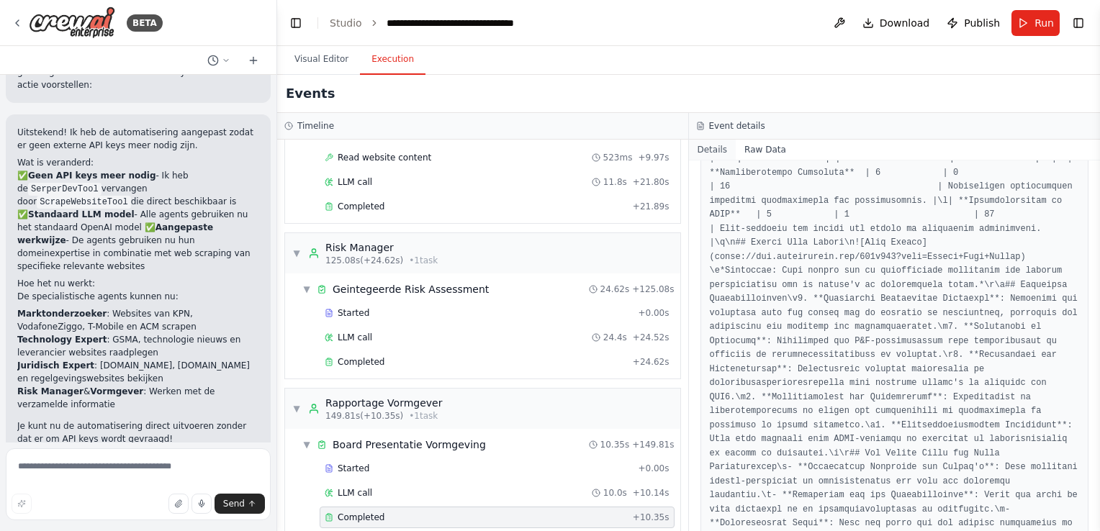
click at [711, 150] on button "Details" at bounding box center [713, 150] width 48 height 20
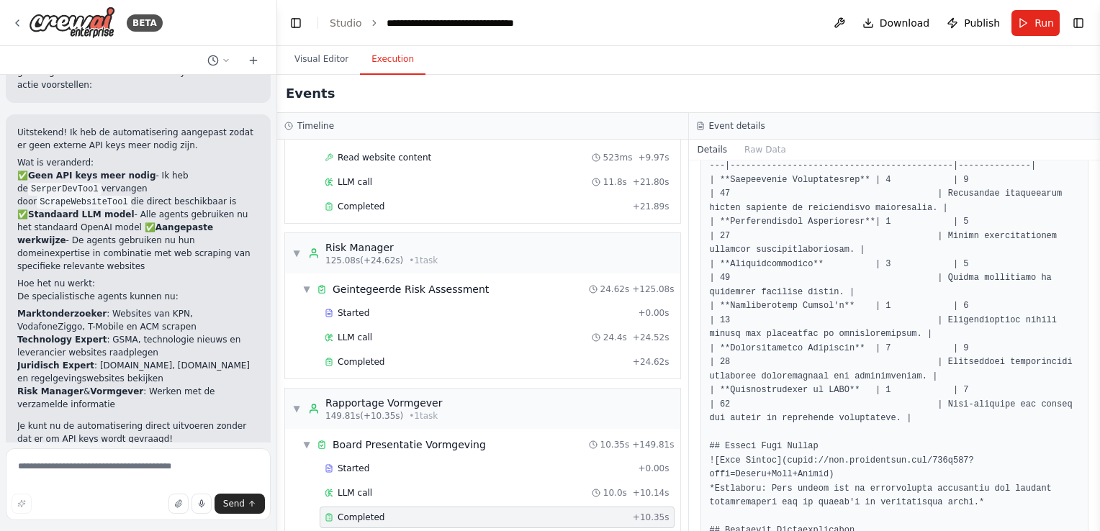
scroll to position [423, 0]
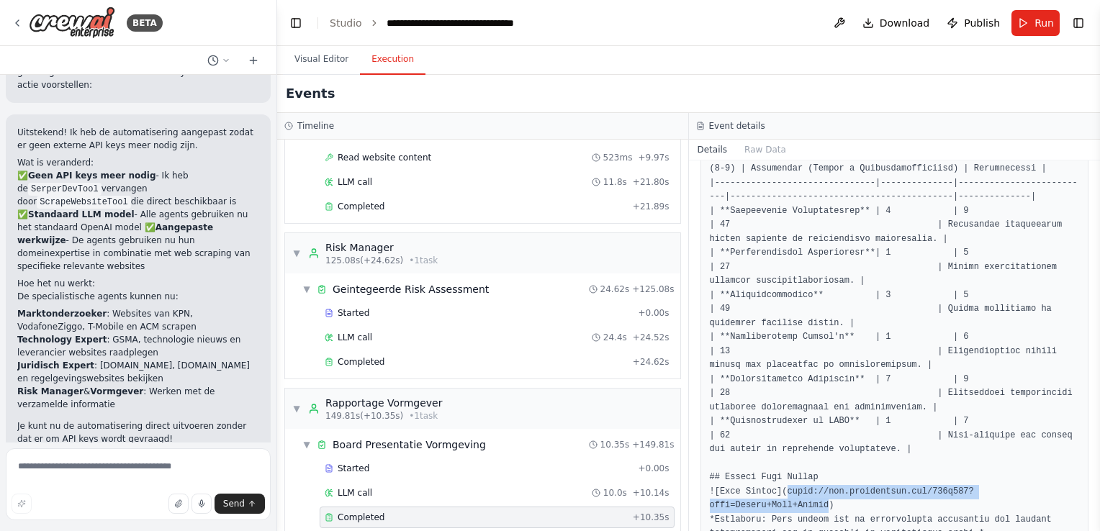
drag, startPoint x: 781, startPoint y: 476, endPoint x: 1059, endPoint y: 480, distance: 278.0
click at [1059, 480] on pre at bounding box center [895, 499] width 370 height 1095
copy pre "https://via.placeholder.com/600x400?text=Visual+Risk+Matrix"
